Goal: Check status: Check status

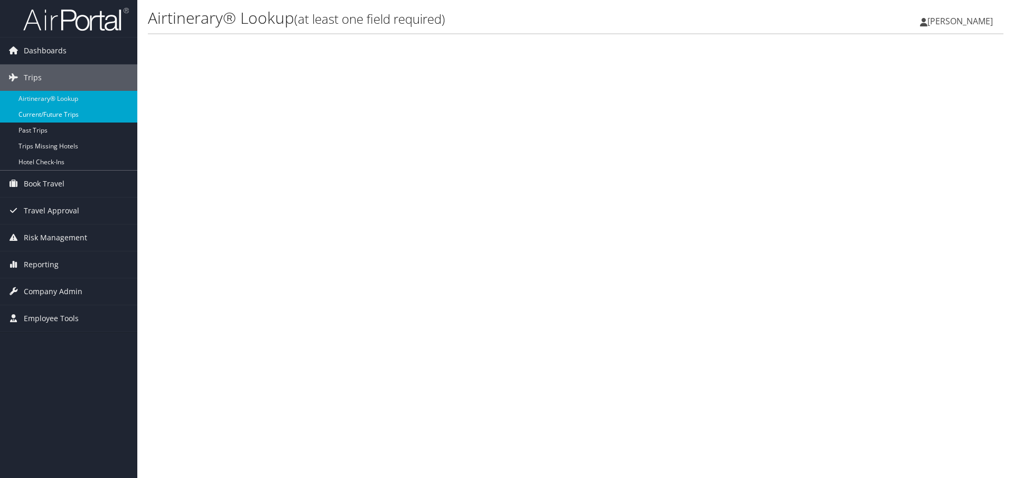
click at [65, 118] on link "Current/Future Trips" at bounding box center [68, 115] width 137 height 16
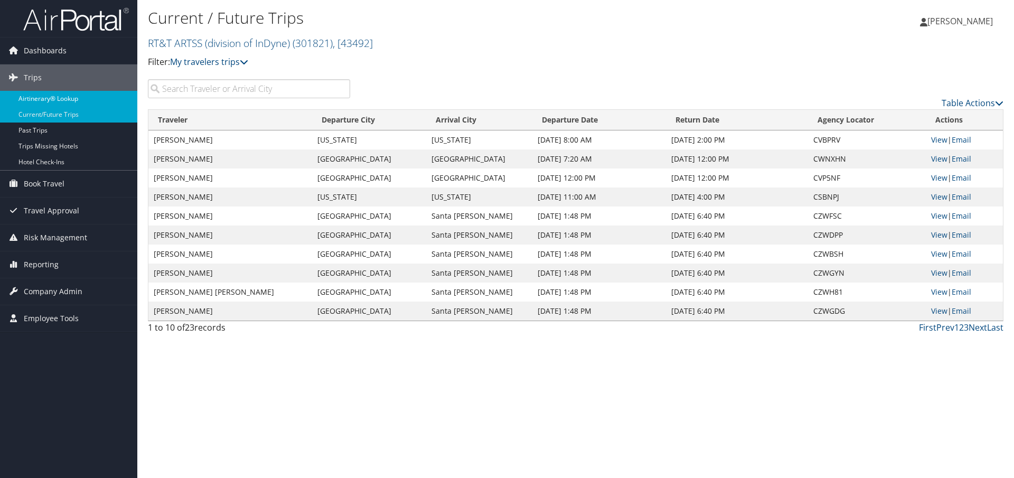
click at [52, 94] on link "Airtinerary® Lookup" at bounding box center [68, 99] width 137 height 16
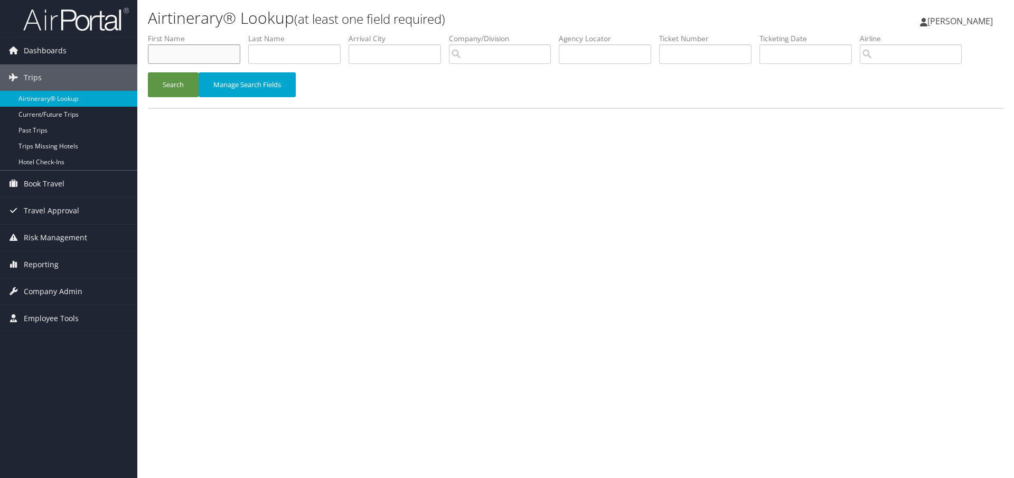
click at [191, 53] on input "text" at bounding box center [194, 54] width 92 height 20
type input "kameren"
click at [288, 55] on input "text" at bounding box center [294, 54] width 92 height 20
type input "tuerr"
click at [174, 86] on button "Search" at bounding box center [173, 84] width 51 height 25
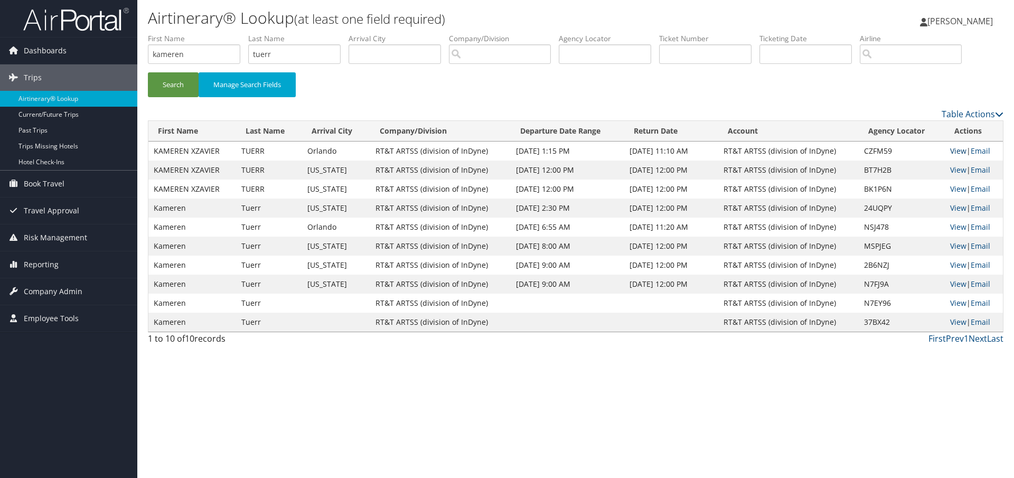
click at [950, 150] on link "View" at bounding box center [958, 151] width 16 height 10
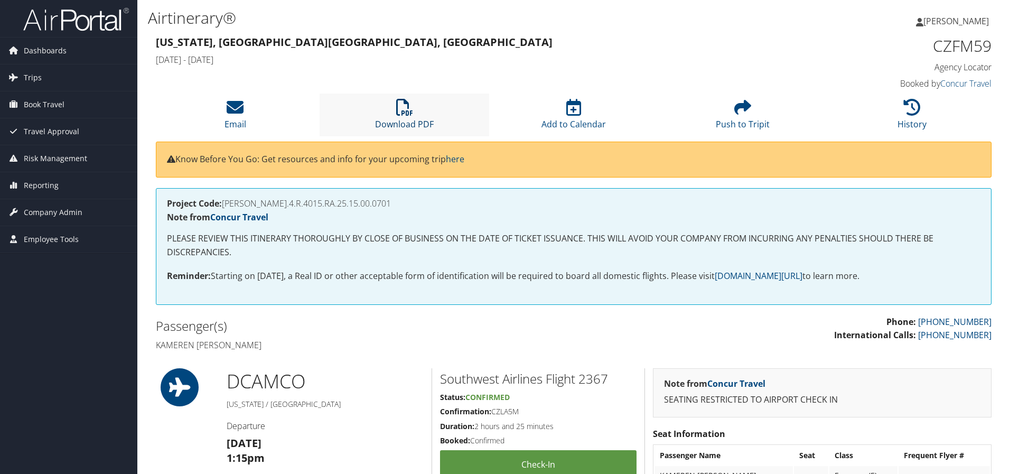
click at [411, 108] on icon at bounding box center [404, 107] width 17 height 17
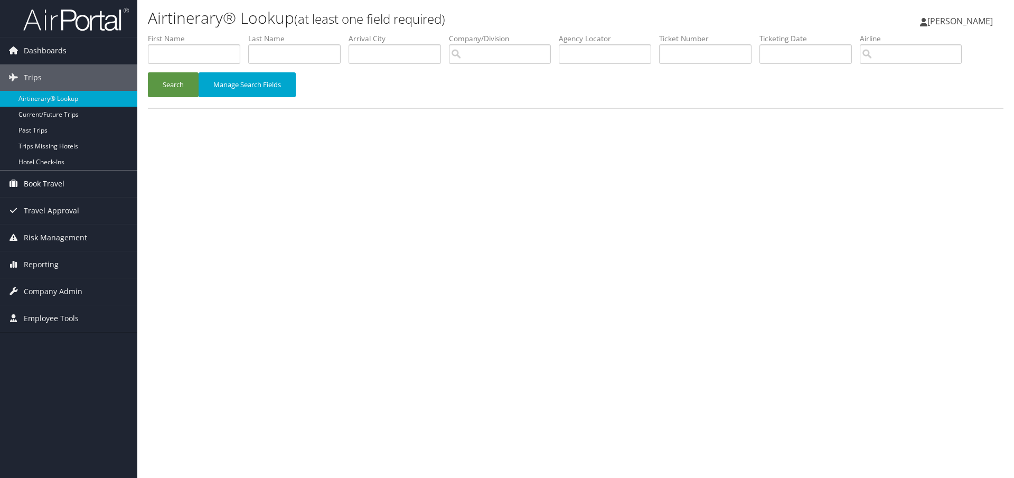
click at [48, 180] on span "Book Travel" at bounding box center [44, 184] width 41 height 26
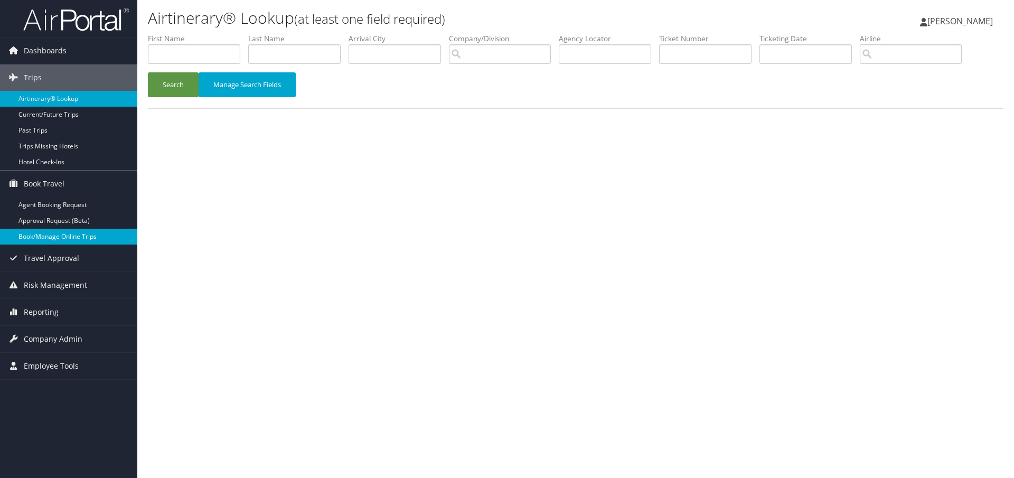
click at [54, 235] on link "Book/Manage Online Trips" at bounding box center [68, 237] width 137 height 16
